Goal: Information Seeking & Learning: Learn about a topic

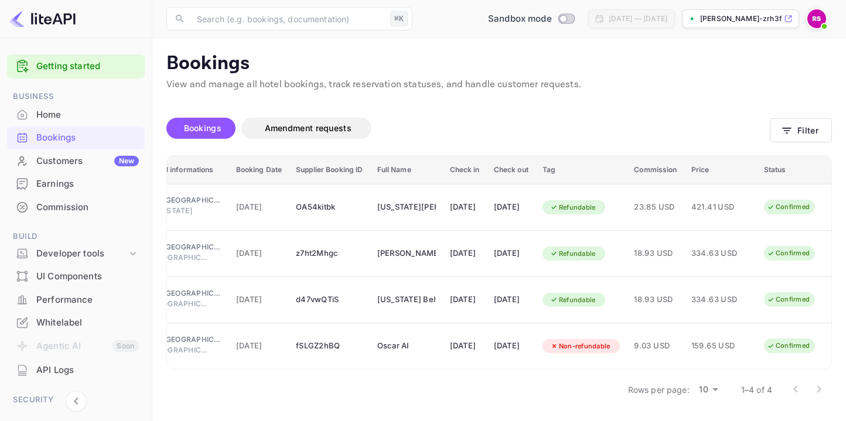
scroll to position [0, 106]
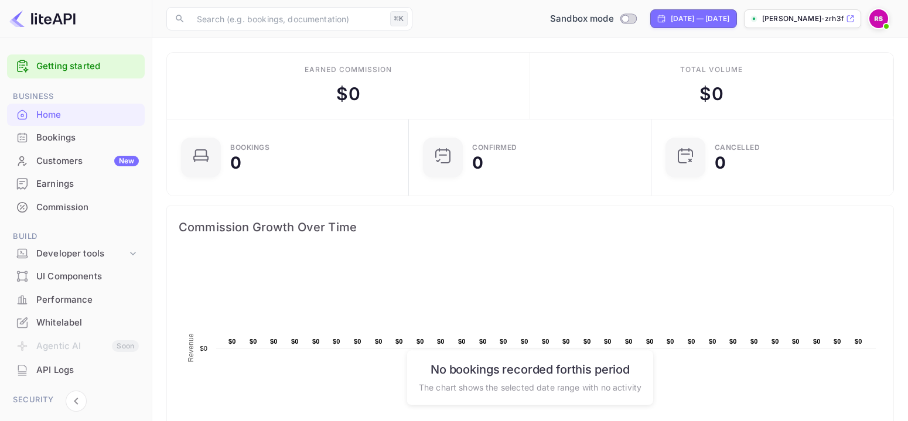
scroll to position [182, 226]
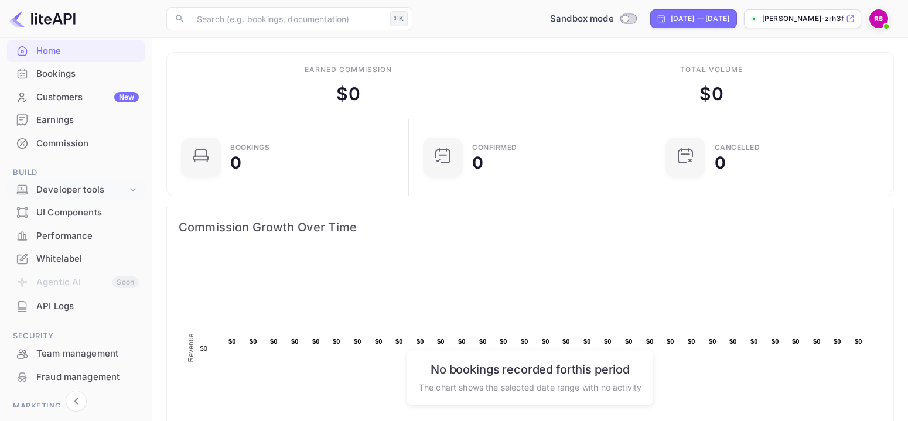
click at [64, 189] on div "Developer tools" at bounding box center [81, 189] width 91 height 13
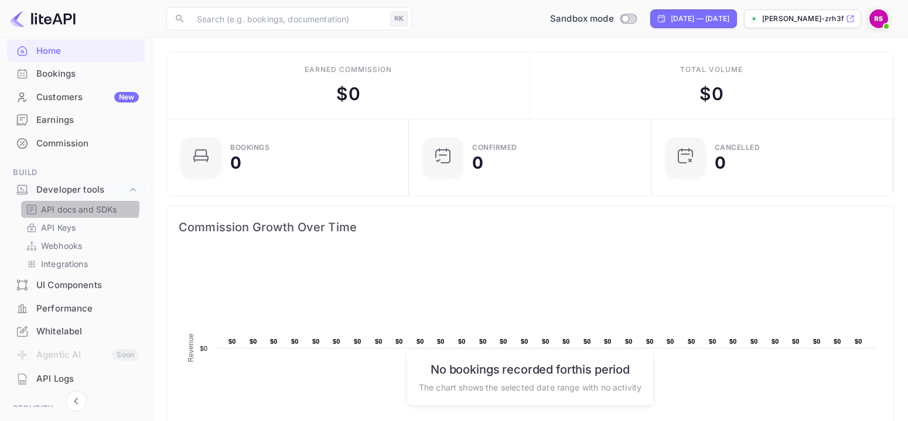
click at [69, 207] on p "API docs and SDKs" at bounding box center [79, 209] width 76 height 12
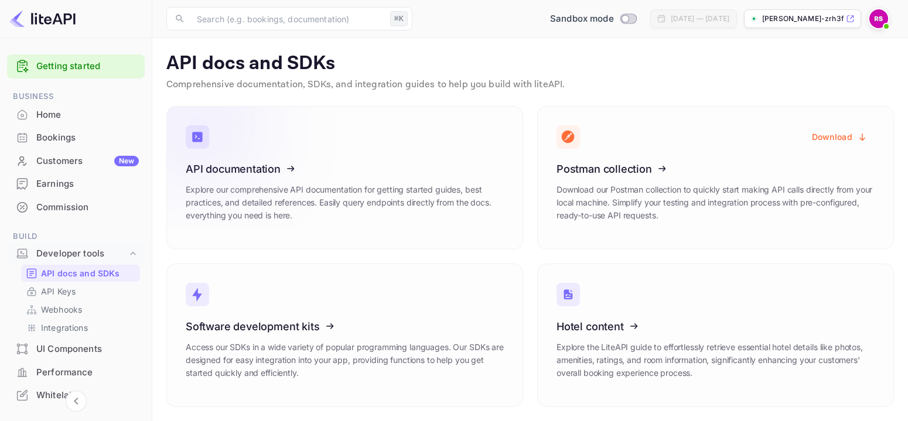
click at [254, 166] on icon at bounding box center [258, 167] width 182 height 121
click at [238, 170] on icon at bounding box center [258, 167] width 182 height 121
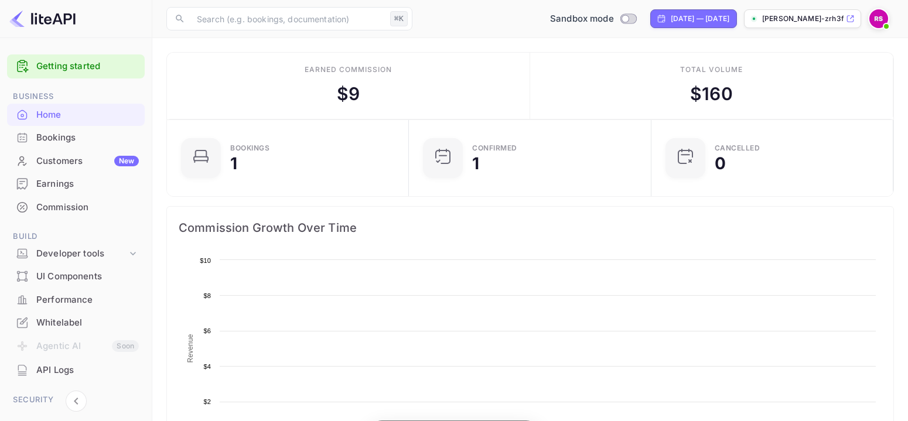
scroll to position [182, 226]
click at [63, 258] on div "Developer tools" at bounding box center [81, 253] width 91 height 13
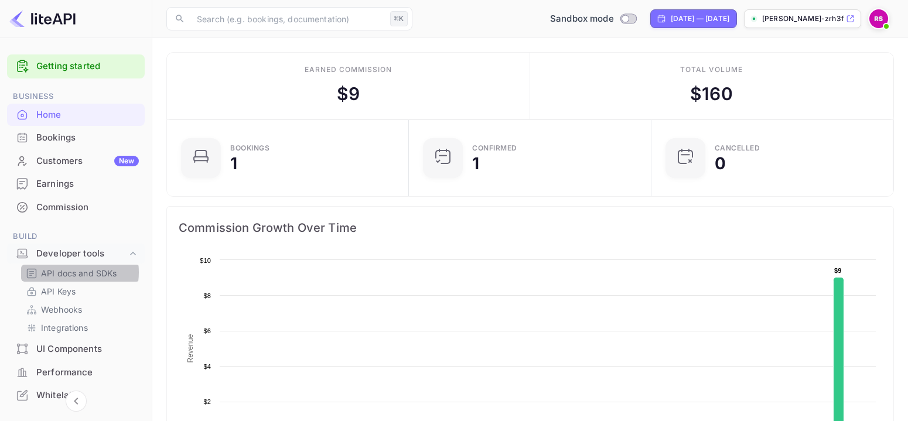
click at [67, 272] on p "API docs and SDKs" at bounding box center [79, 273] width 76 height 12
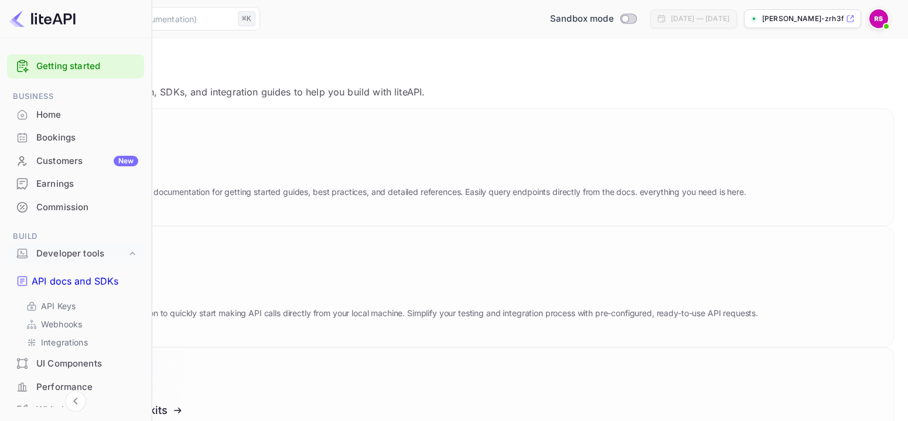
scroll to position [1, 0]
click at [197, 347] on icon at bounding box center [106, 407] width 182 height 121
click at [197, 166] on icon at bounding box center [106, 168] width 182 height 121
